Goal: Navigation & Orientation: Find specific page/section

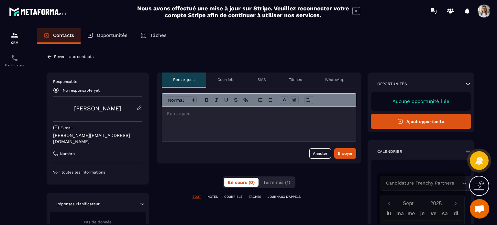
click at [295, 80] on p "Tâches" at bounding box center [295, 79] width 13 height 5
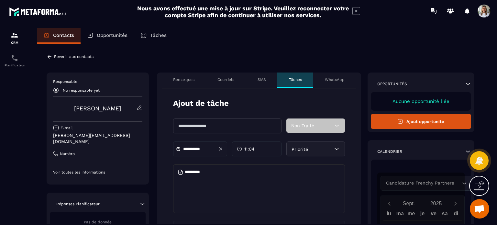
click at [228, 80] on p "Courriels" at bounding box center [225, 79] width 17 height 5
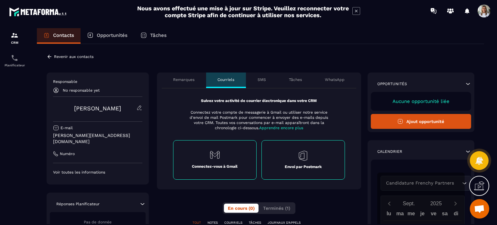
click at [258, 80] on p "SMS" at bounding box center [262, 79] width 8 height 5
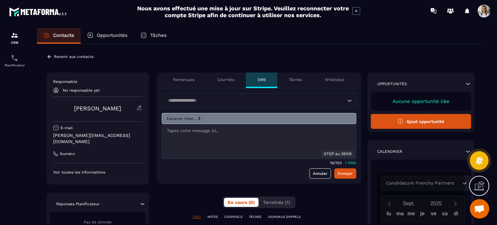
click at [332, 76] on div "WhatsApp" at bounding box center [334, 80] width 43 height 16
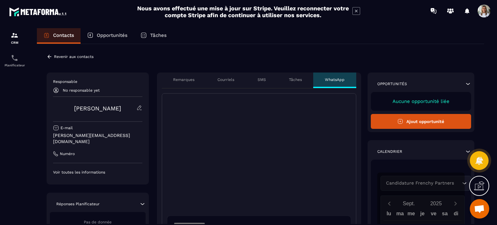
click at [109, 37] on p "Opportunités" at bounding box center [112, 35] width 31 height 6
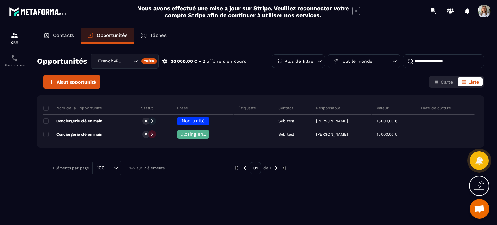
click at [162, 33] on p "Tâches" at bounding box center [158, 35] width 17 height 6
